Goal: Task Accomplishment & Management: Manage account settings

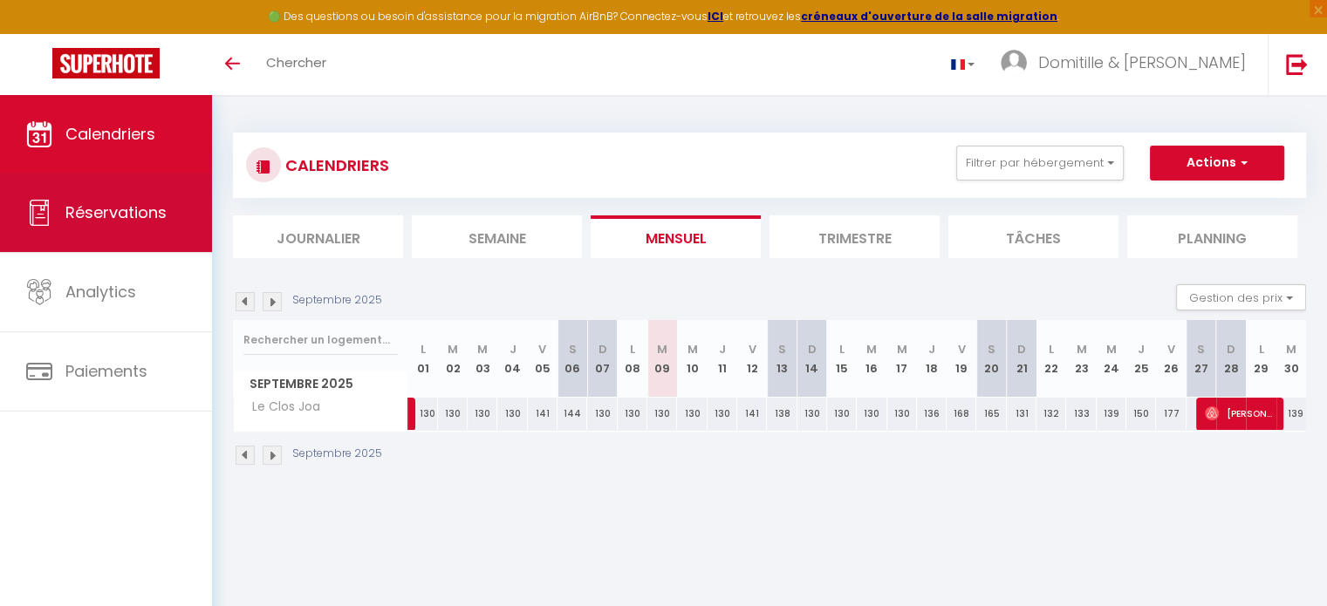
click at [131, 215] on span "Réservations" at bounding box center [115, 213] width 101 height 22
select select "not_cancelled"
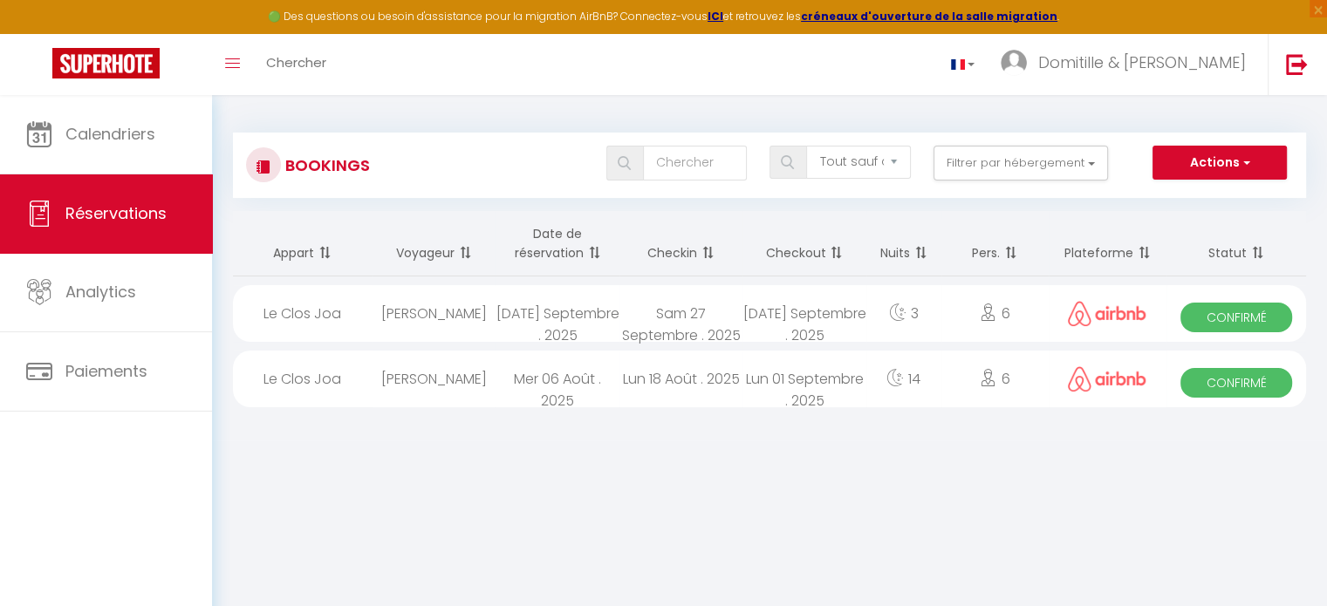
click at [1261, 308] on span "Confirmé" at bounding box center [1236, 318] width 112 height 30
select select "OK"
select select "0"
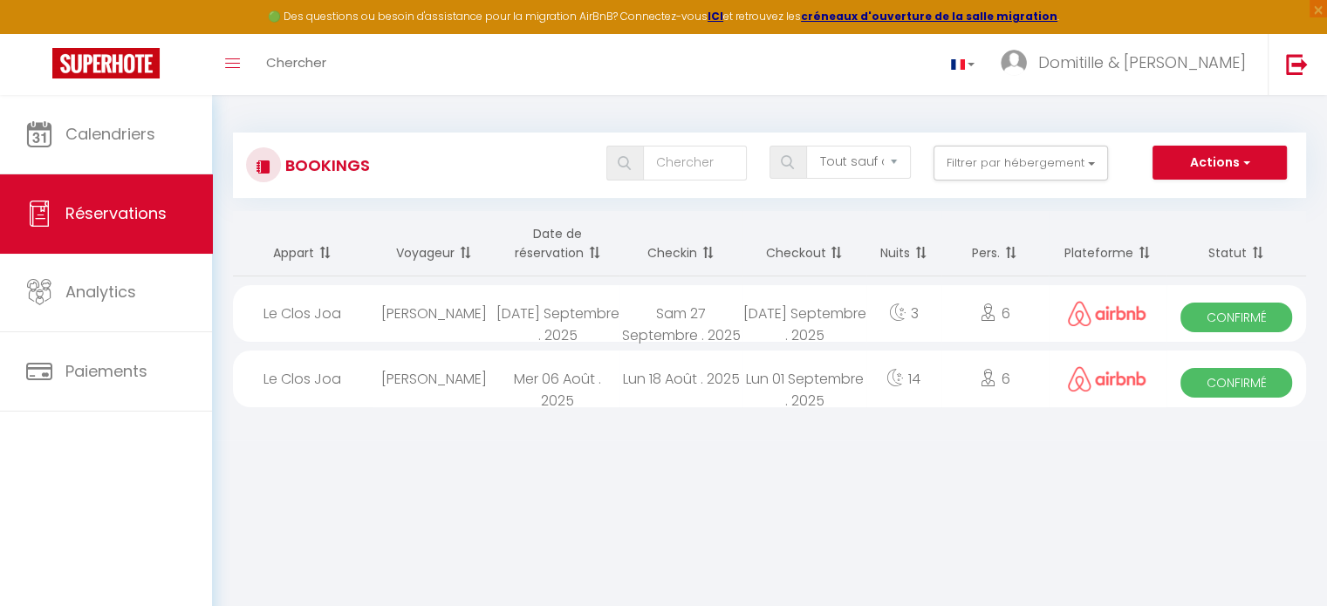
select select "1"
select select
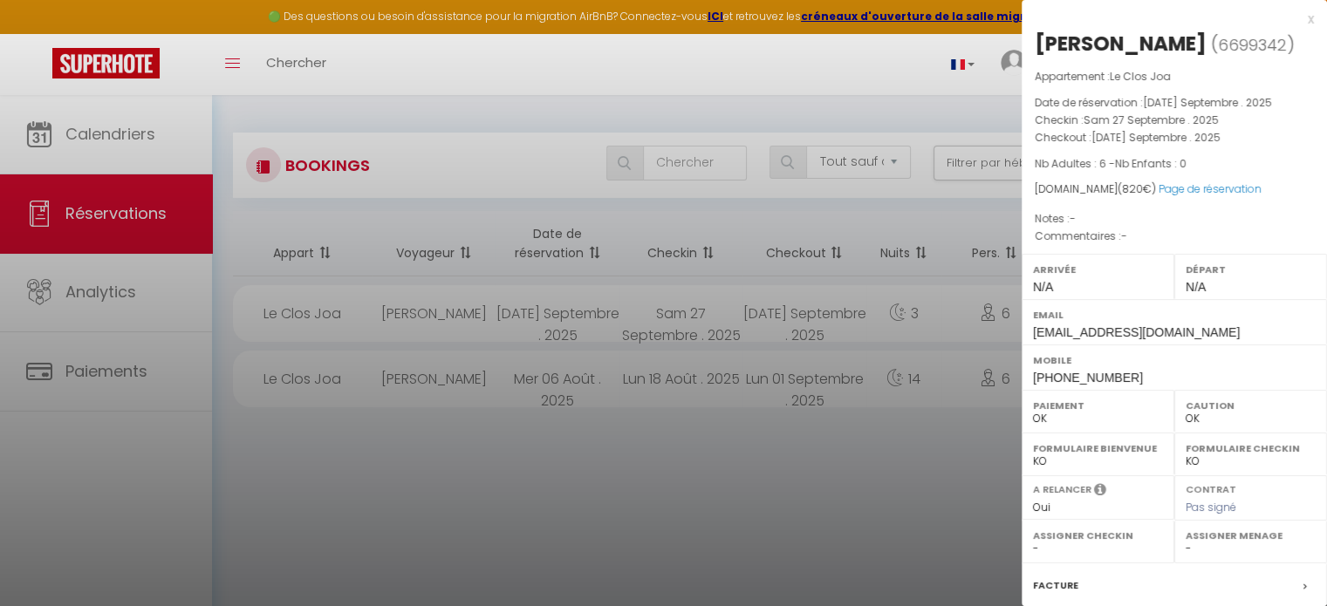
click at [762, 482] on div at bounding box center [663, 303] width 1327 height 606
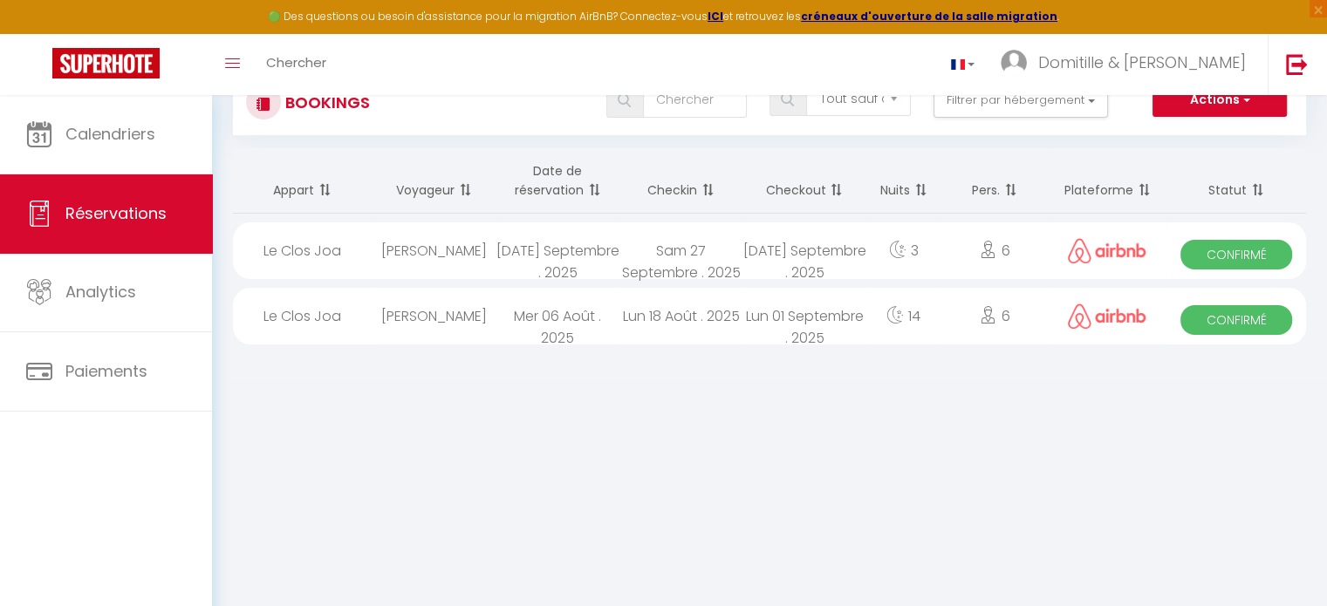
scroll to position [94, 0]
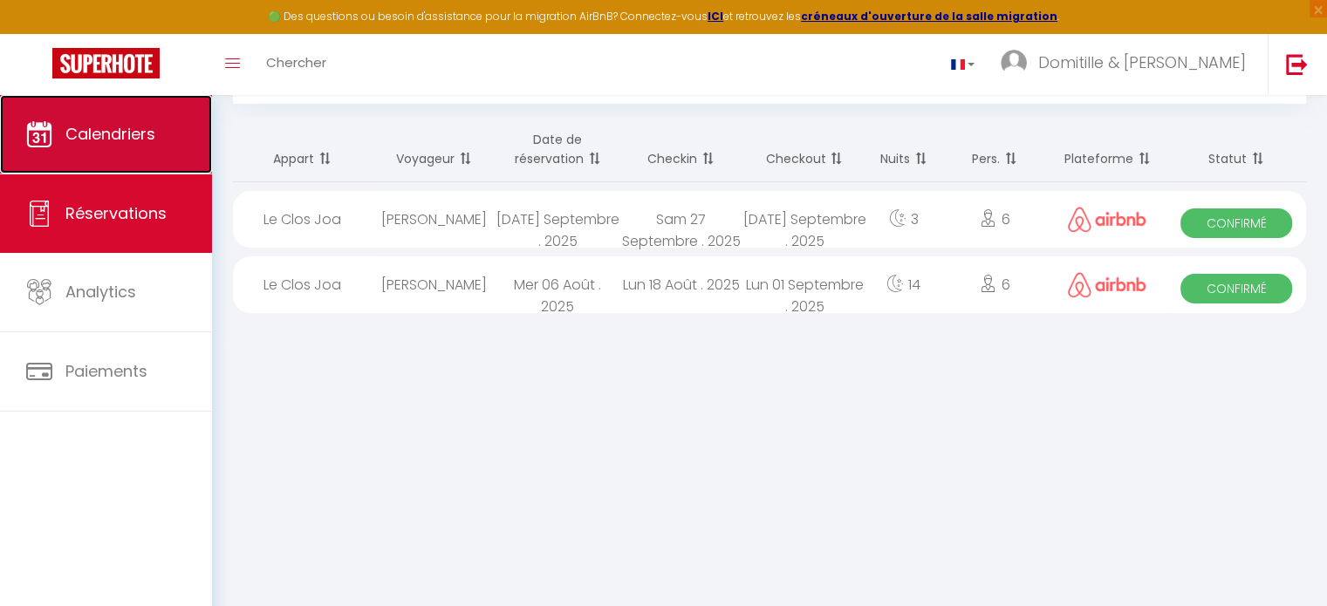
click at [130, 146] on link "Calendriers" at bounding box center [106, 134] width 212 height 79
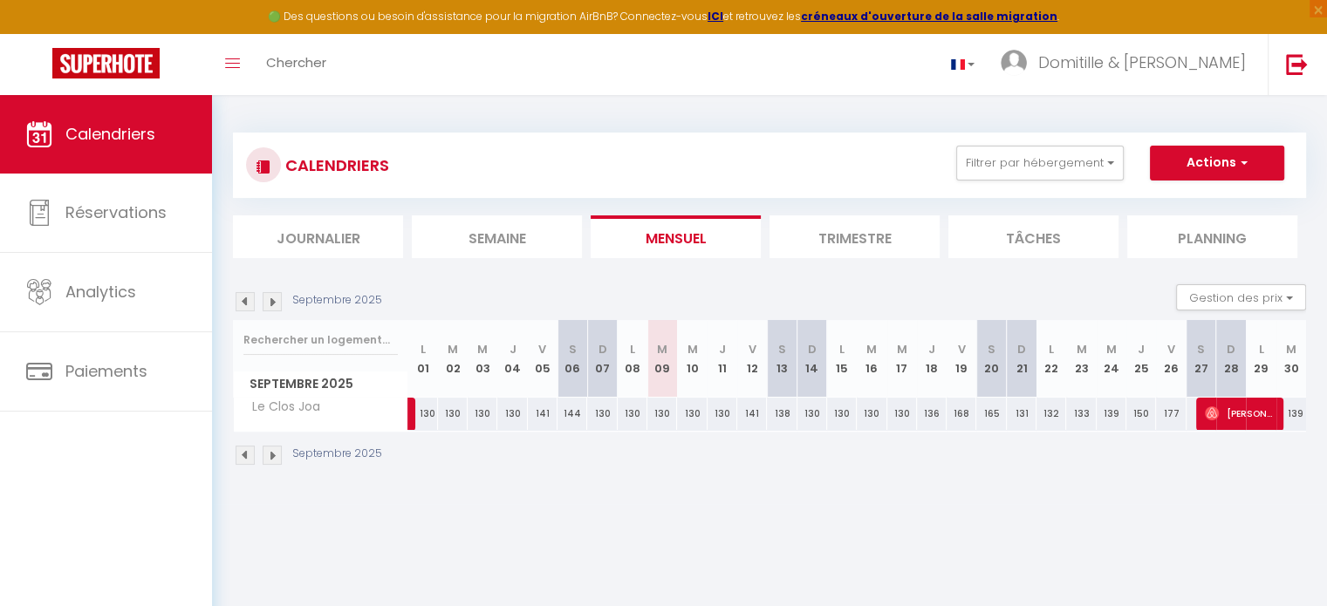
click at [270, 450] on img at bounding box center [272, 455] width 19 height 19
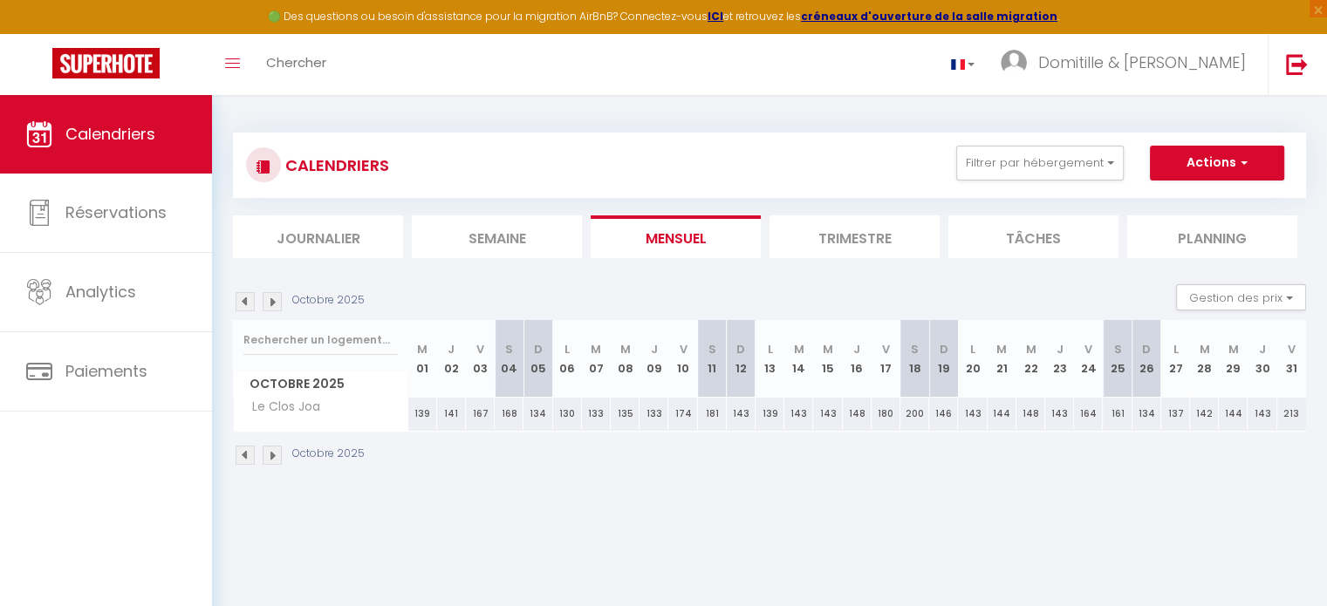
click at [248, 454] on img at bounding box center [245, 455] width 19 height 19
